Goal: Information Seeking & Learning: Learn about a topic

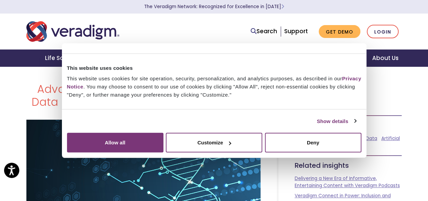
scroll to position [68, 0]
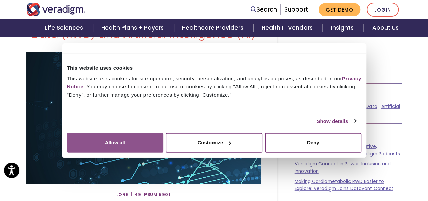
click at [163, 137] on button "Allow all" at bounding box center [115, 143] width 96 height 20
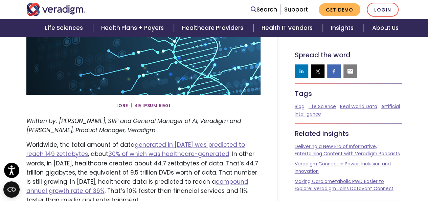
scroll to position [169, 0]
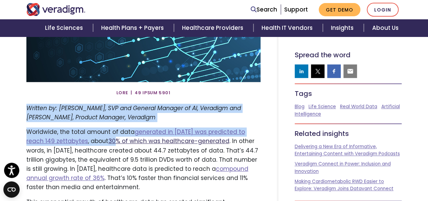
drag, startPoint x: 23, startPoint y: 110, endPoint x: 95, endPoint y: 140, distance: 78.6
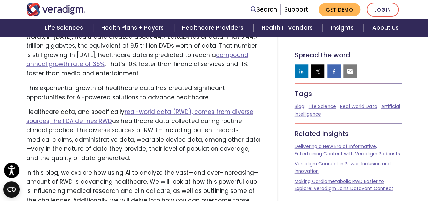
scroll to position [203, 0]
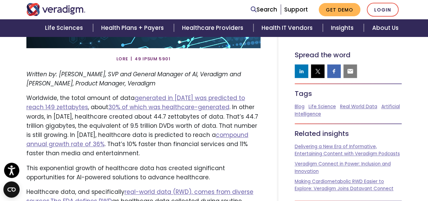
click at [112, 158] on p "Worldwide, the total amount of data generated in [DATE] was predicted to reach …" at bounding box center [143, 125] width 234 height 64
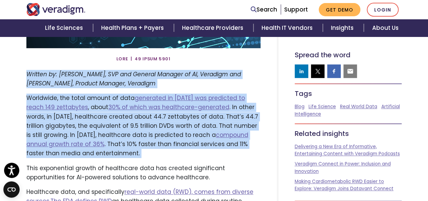
drag, startPoint x: 112, startPoint y: 158, endPoint x: 36, endPoint y: 75, distance: 112.0
click at [181, 82] on p "Written by: [PERSON_NAME], SVP and General Manager of AI, Veradigm and [PERSON_…" at bounding box center [143, 79] width 234 height 18
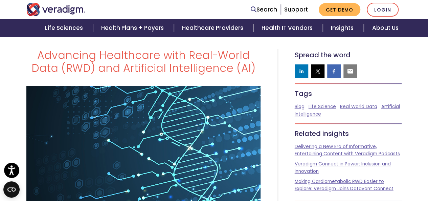
scroll to position [169, 0]
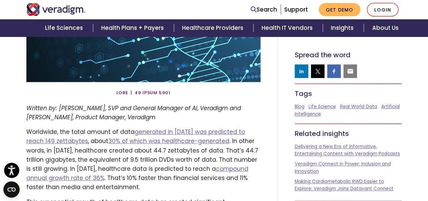
drag, startPoint x: 137, startPoint y: 91, endPoint x: 176, endPoint y: 92, distance: 39.6
click at [176, 92] on div at bounding box center [143, 92] width 244 height 11
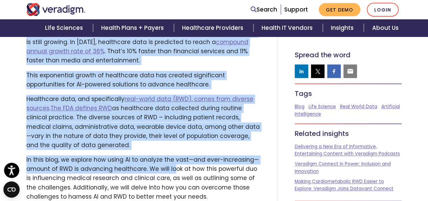
scroll to position [304, 0]
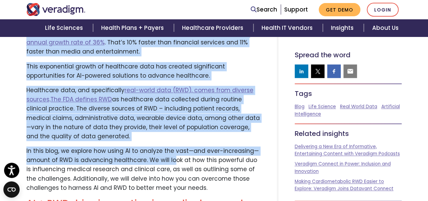
drag, startPoint x: 26, startPoint y: 130, endPoint x: 187, endPoint y: 135, distance: 161.0
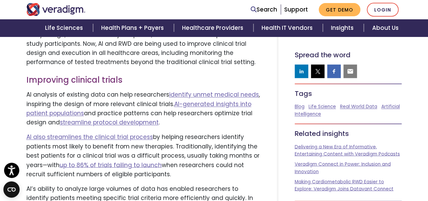
scroll to position [507, 0]
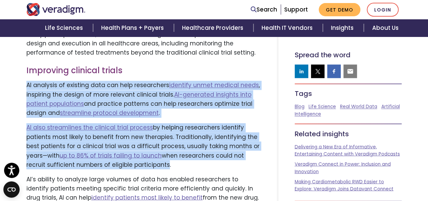
drag, startPoint x: 21, startPoint y: 87, endPoint x: 163, endPoint y: 161, distance: 160.2
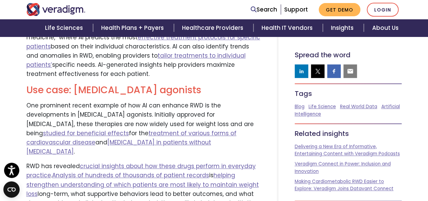
scroll to position [1420, 0]
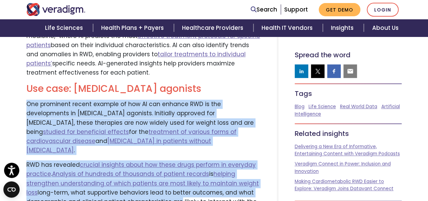
drag, startPoint x: 24, startPoint y: 87, endPoint x: 174, endPoint y: 176, distance: 175.0
click at [174, 176] on p "RWD has revealed crucial insights about how these drugs perform in everyday pra…" at bounding box center [143, 187] width 234 height 55
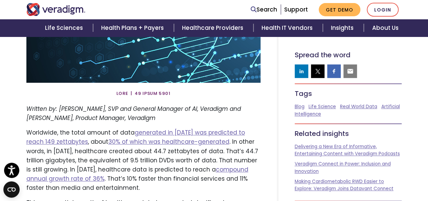
scroll to position [135, 0]
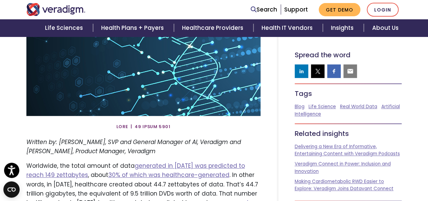
copy span "[DATE]"
drag, startPoint x: 137, startPoint y: 127, endPoint x: 171, endPoint y: 127, distance: 34.2
click at [171, 127] on div at bounding box center [143, 126] width 244 height 11
click at [142, 130] on span at bounding box center [143, 126] width 54 height 11
drag, startPoint x: 137, startPoint y: 126, endPoint x: 179, endPoint y: 126, distance: 42.6
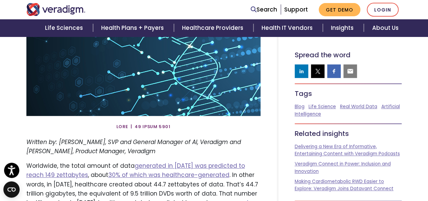
click at [179, 126] on div at bounding box center [143, 126] width 244 height 11
copy span "[DATE]"
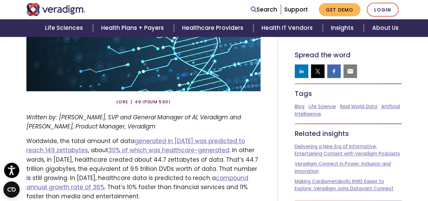
scroll to position [203, 0]
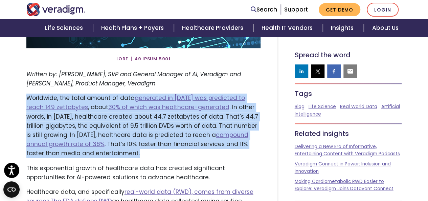
copy p "Worldwide, the total amount of data generated in [DATE] was predicted to reach …"
drag, startPoint x: 23, startPoint y: 98, endPoint x: 116, endPoint y: 149, distance: 105.8
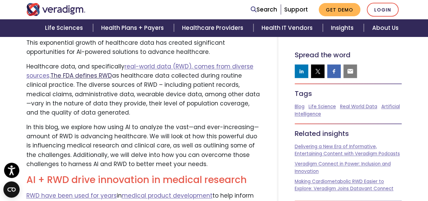
scroll to position [338, 0]
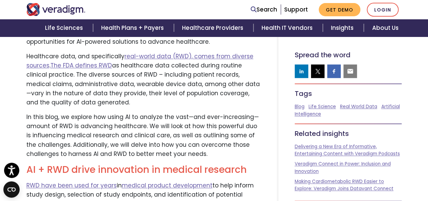
click at [139, 87] on p "Healthcare data, and specifically real-world data (RWD), comes from diverse sou…" at bounding box center [143, 79] width 234 height 55
copy p "Healthcare data, and specifically real-world data (RWD), comes from diverse sou…"
drag, startPoint x: 21, startPoint y: 54, endPoint x: 65, endPoint y: 100, distance: 63.6
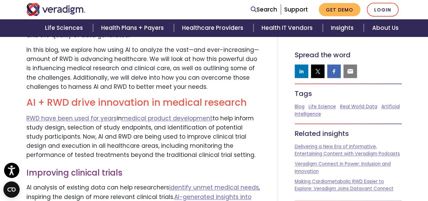
scroll to position [440, 0]
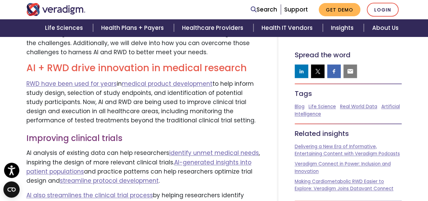
drag, startPoint x: 31, startPoint y: 68, endPoint x: 188, endPoint y: 121, distance: 166.1
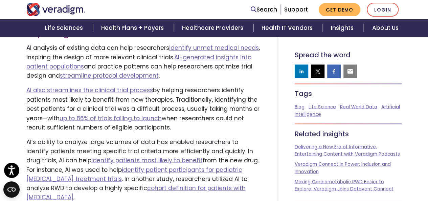
scroll to position [507, 0]
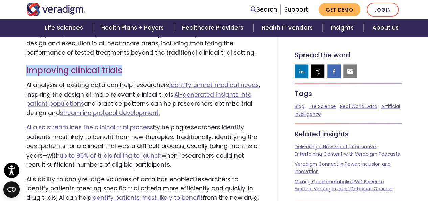
drag, startPoint x: 26, startPoint y: 68, endPoint x: 128, endPoint y: 71, distance: 102.8
copy h3 "Improving clinical trials"
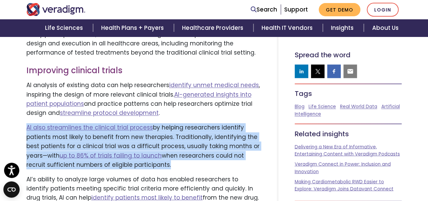
copy p "AI also streamlines the clinical trial process by helping researchers identify …"
drag, startPoint x: 20, startPoint y: 124, endPoint x: 166, endPoint y: 165, distance: 150.9
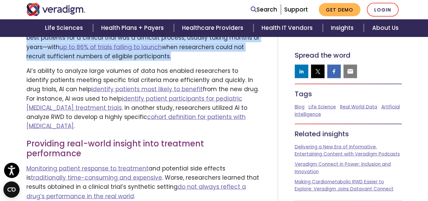
scroll to position [575, 0]
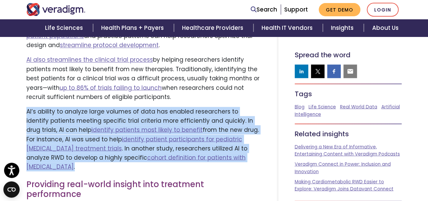
drag, startPoint x: 26, startPoint y: 112, endPoint x: 246, endPoint y: 160, distance: 225.4
copy p "AI’s ability to analyze large volumes of data has enabled researchers to identi…"
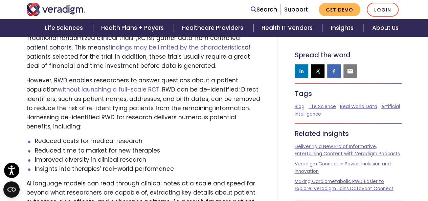
scroll to position [913, 0]
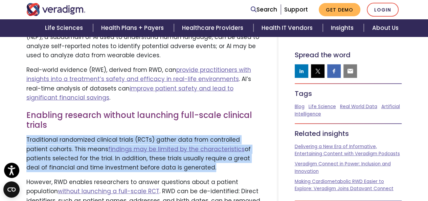
drag, startPoint x: 23, startPoint y: 122, endPoint x: 186, endPoint y: 147, distance: 164.5
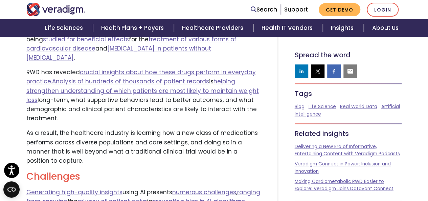
scroll to position [1555, 0]
